Goal: Transaction & Acquisition: Purchase product/service

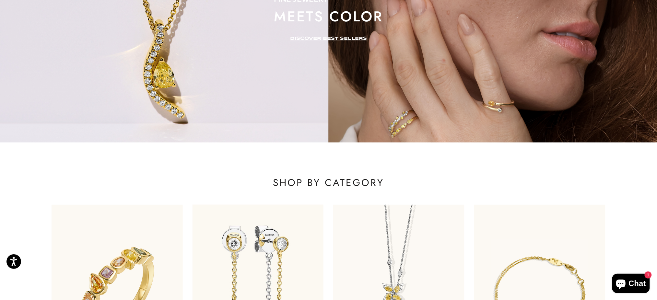
scroll to position [43, 0]
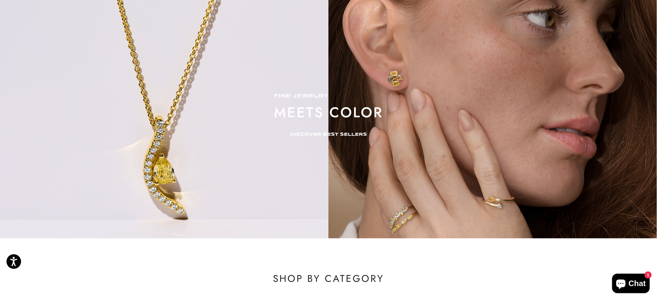
click at [342, 137] on div "fine jewelry meets color DISCOVER BEST SELLERS" at bounding box center [328, 115] width 657 height 246
click at [344, 131] on div "fine jewelry meets color DISCOVER BEST SELLERS" at bounding box center [328, 115] width 109 height 44
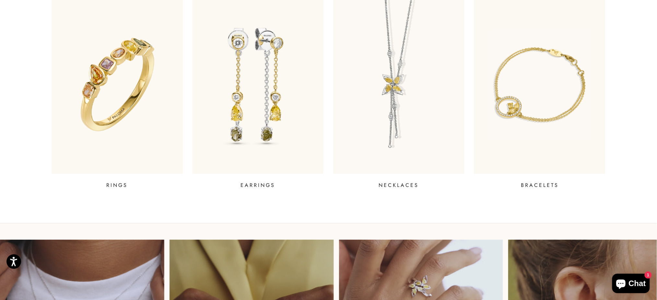
scroll to position [259, 0]
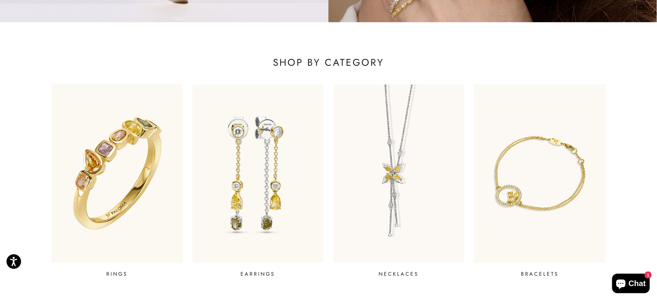
click at [144, 158] on img at bounding box center [116, 173] width 157 height 214
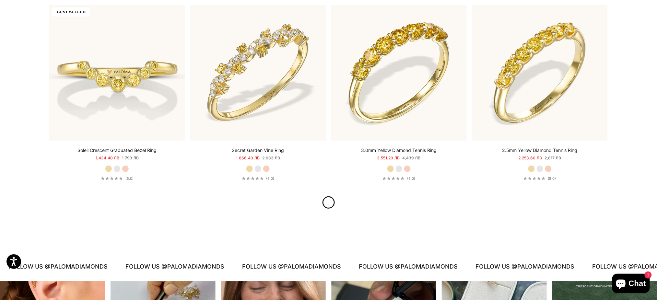
scroll to position [864, 0]
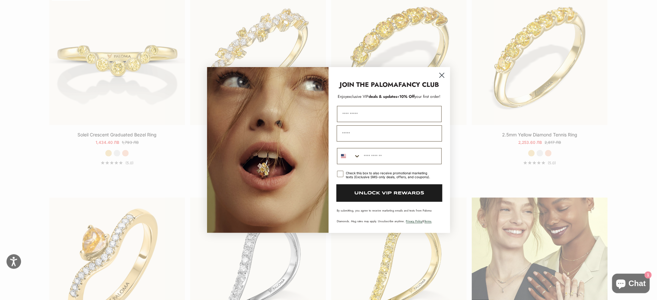
click at [439, 78] on circle "Close dialog" at bounding box center [441, 75] width 11 height 11
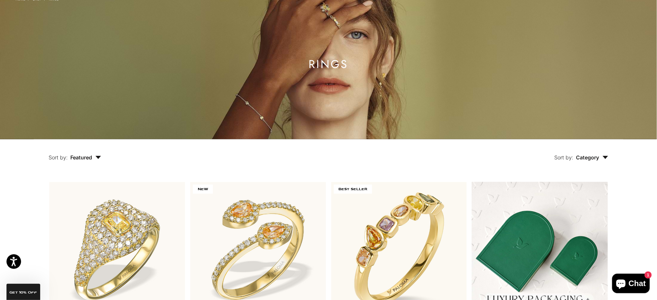
scroll to position [0, 0]
